Goal: Navigation & Orientation: Understand site structure

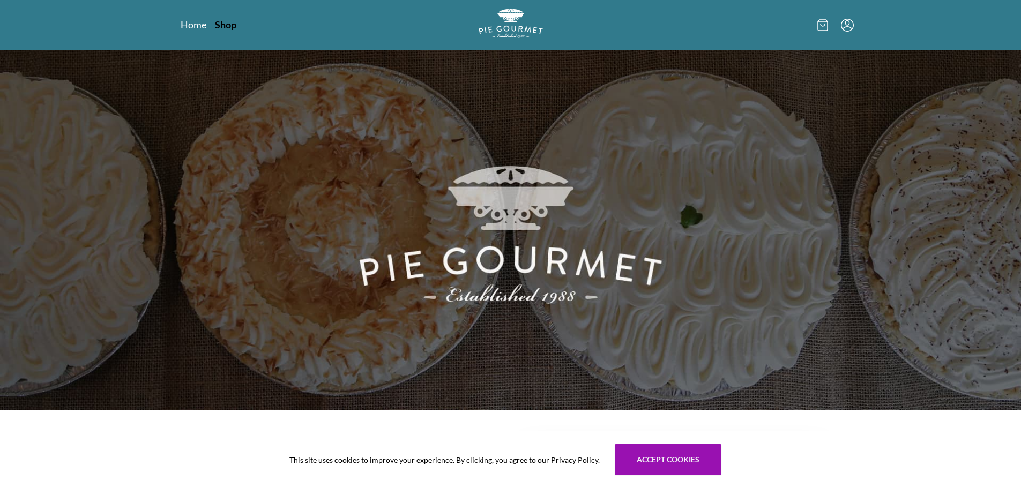
click at [224, 26] on link "Shop" at bounding box center [225, 24] width 21 height 13
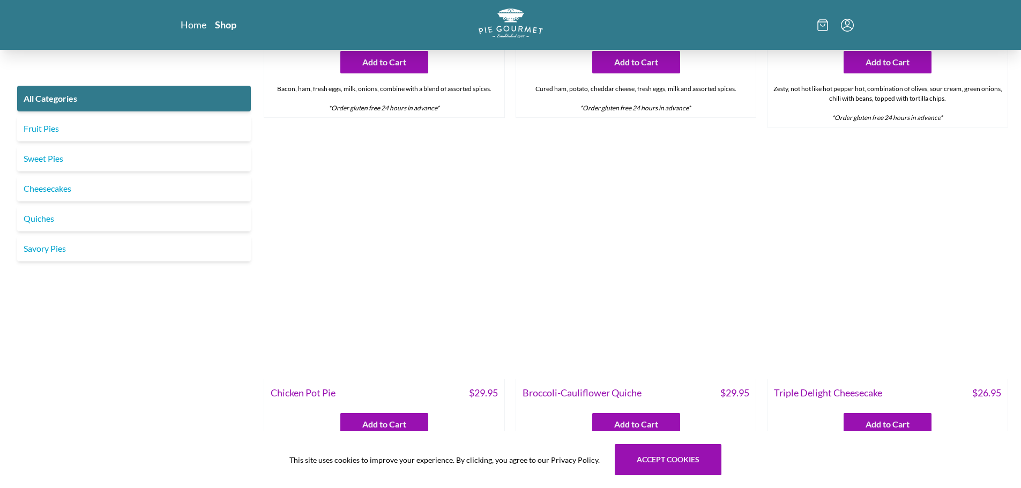
scroll to position [1716, 0]
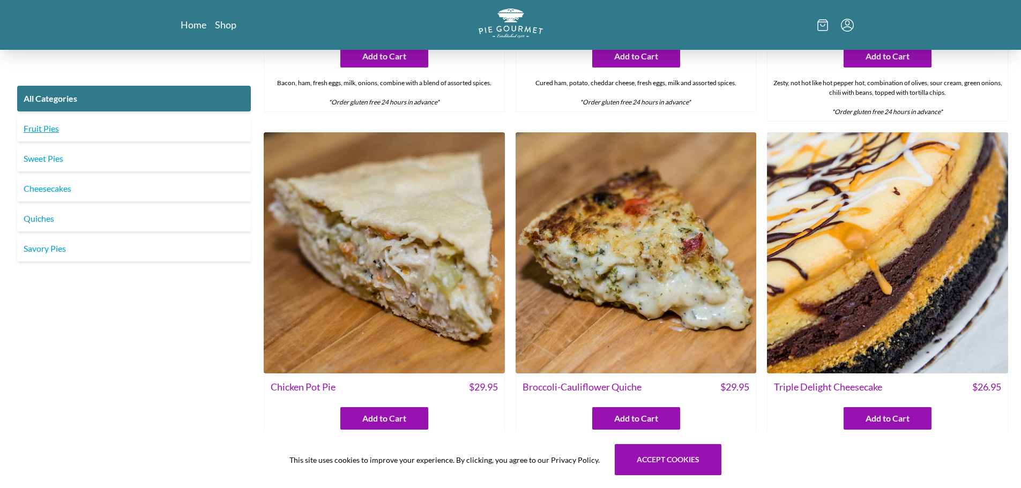
click at [162, 129] on link "Fruit Pies" at bounding box center [134, 129] width 234 height 26
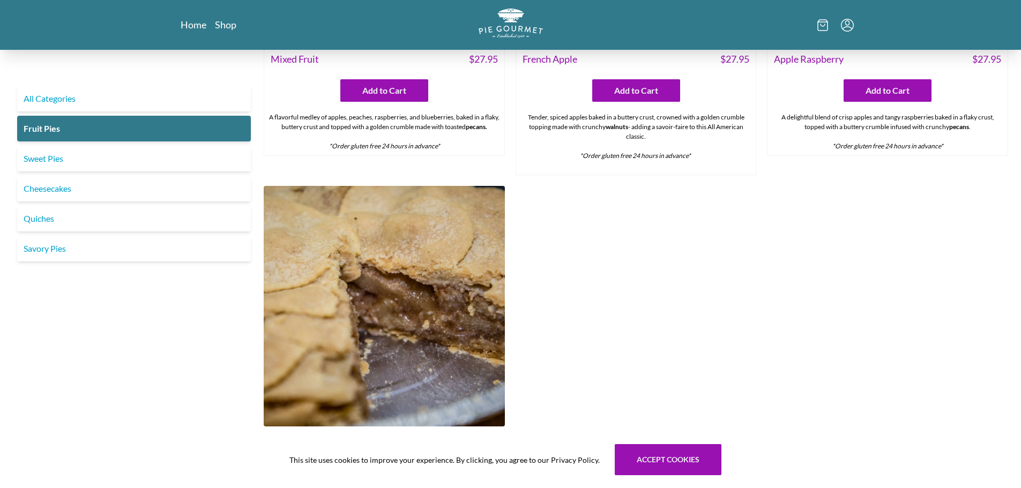
scroll to position [1072, 0]
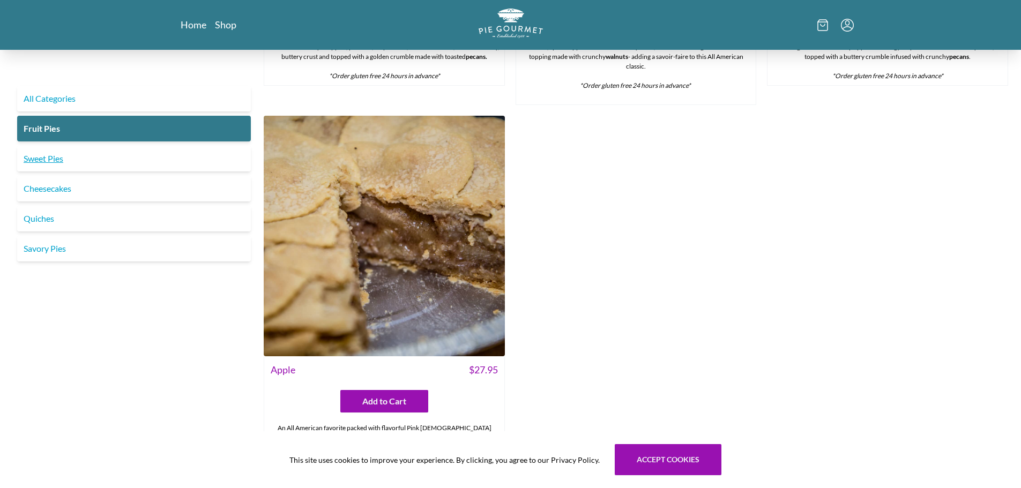
click at [192, 164] on link "Sweet Pies" at bounding box center [134, 159] width 234 height 26
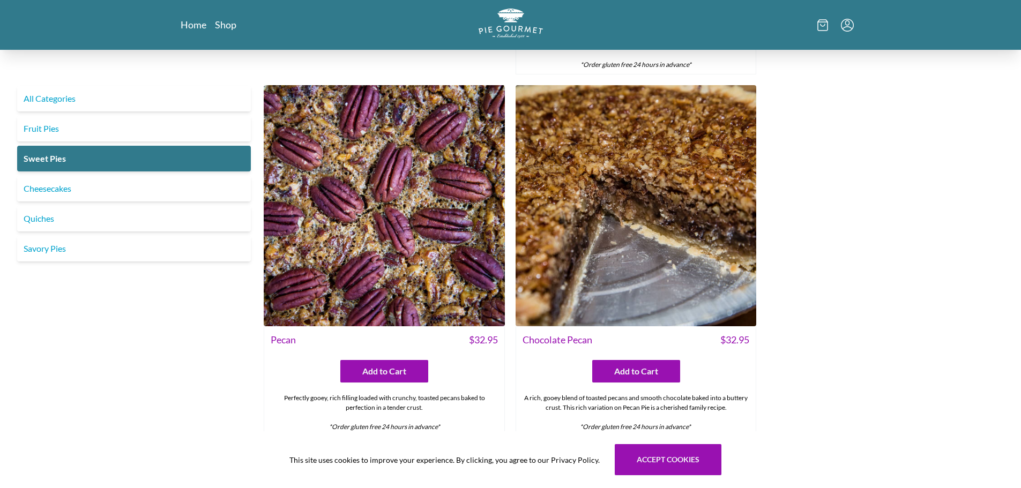
scroll to position [751, 0]
click at [171, 256] on link "Savory Pies" at bounding box center [134, 249] width 234 height 26
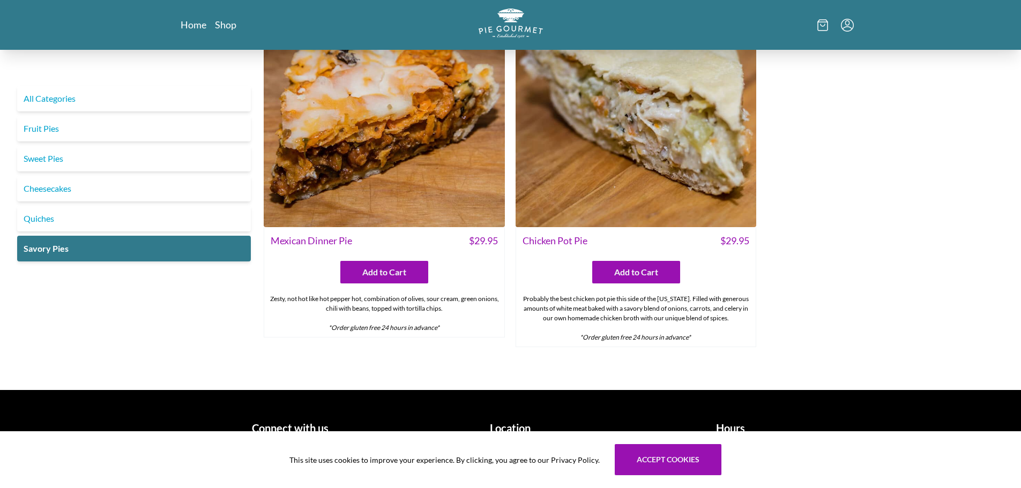
scroll to position [784, 0]
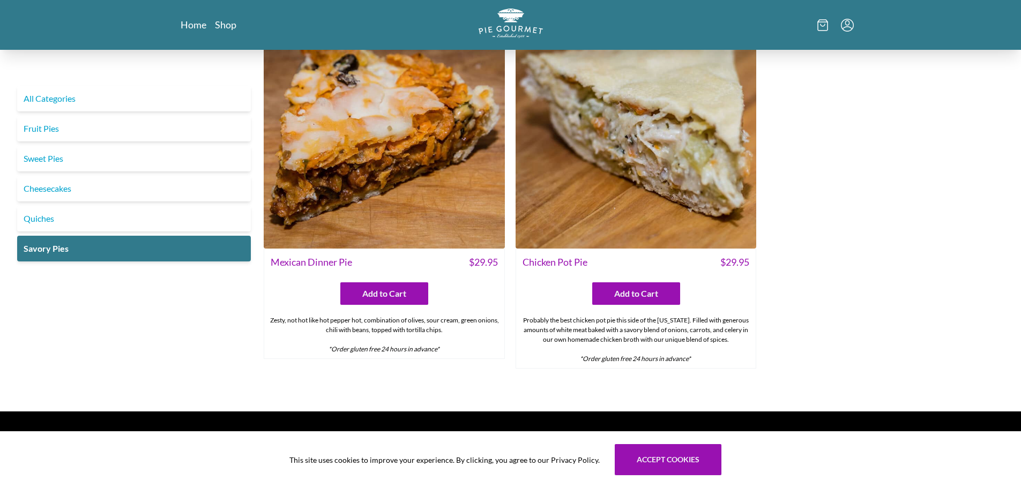
scroll to position [784, 0]
